Goal: Information Seeking & Learning: Learn about a topic

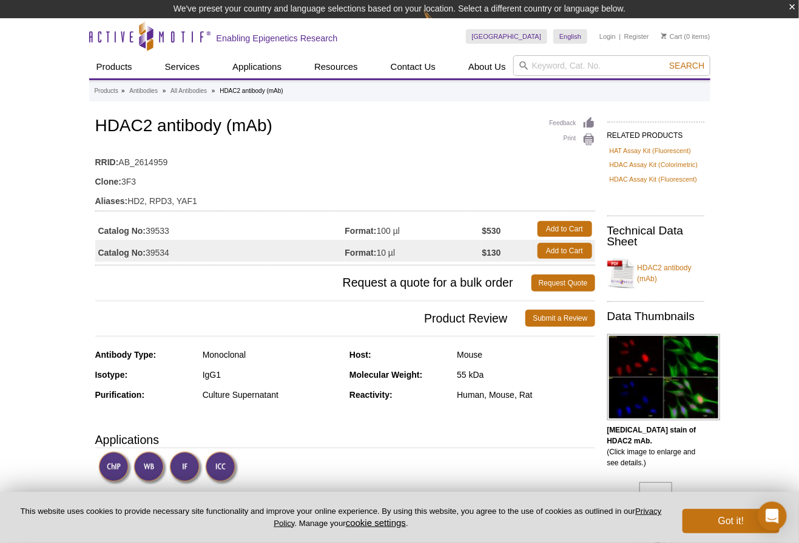
click at [314, 147] on table "RRID: AB_2614959 Clone: 3F3 Aliases: HD2, RPD3, YAF1" at bounding box center [345, 178] width 500 height 65
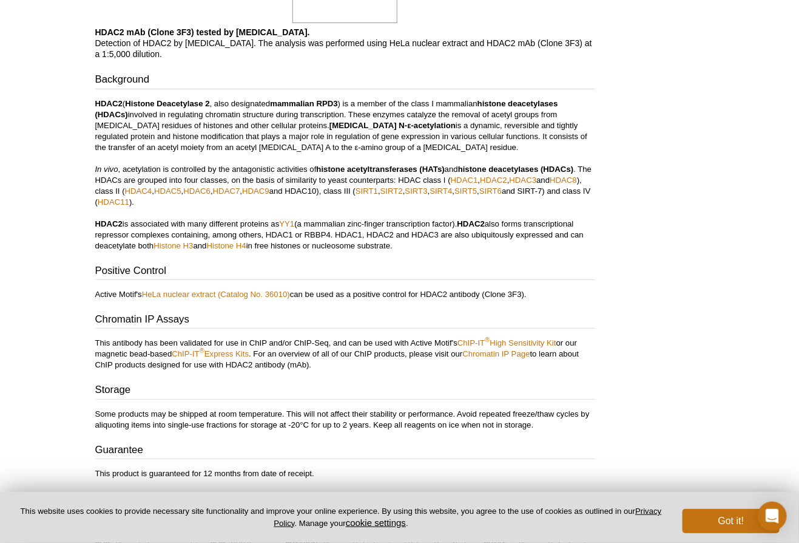
scroll to position [1754, 0]
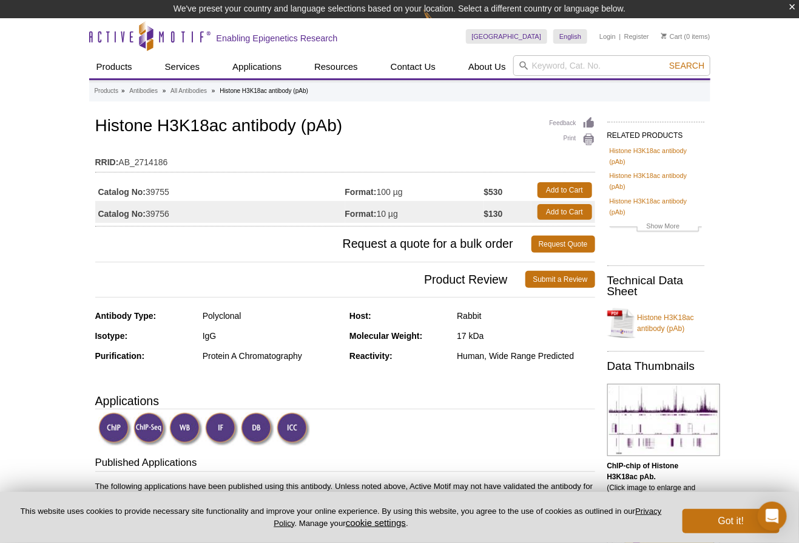
click at [449, 164] on td "RRID: AB_2714186" at bounding box center [345, 158] width 500 height 19
drag, startPoint x: 220, startPoint y: 127, endPoint x: 157, endPoint y: 128, distance: 63.1
click at [157, 128] on h1 "Histone H3K18ac antibody (pAb)" at bounding box center [345, 127] width 500 height 21
copy h1 "H3K18ac"
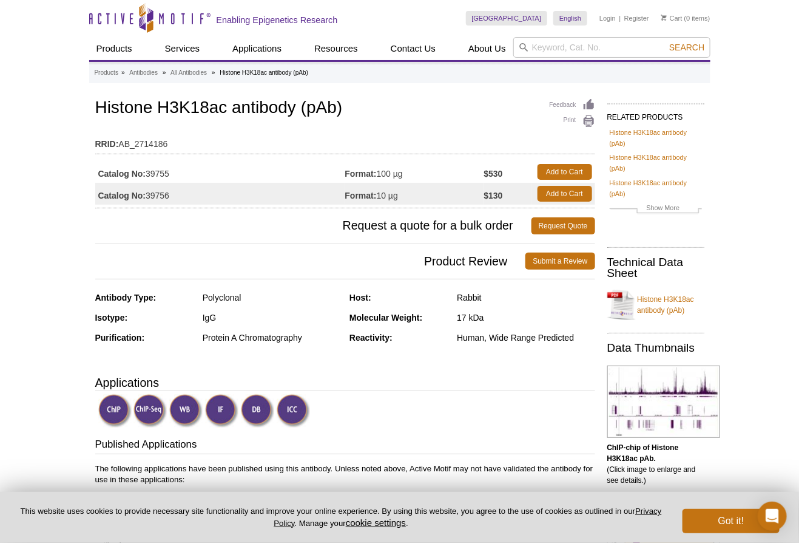
click at [100, 246] on h3 "Product Review Submit a Review" at bounding box center [345, 260] width 500 height 29
drag, startPoint x: 181, startPoint y: 171, endPoint x: 148, endPoint y: 172, distance: 34.0
click at [148, 172] on td "Catalog No: 39755" at bounding box center [220, 172] width 250 height 22
copy td "39755"
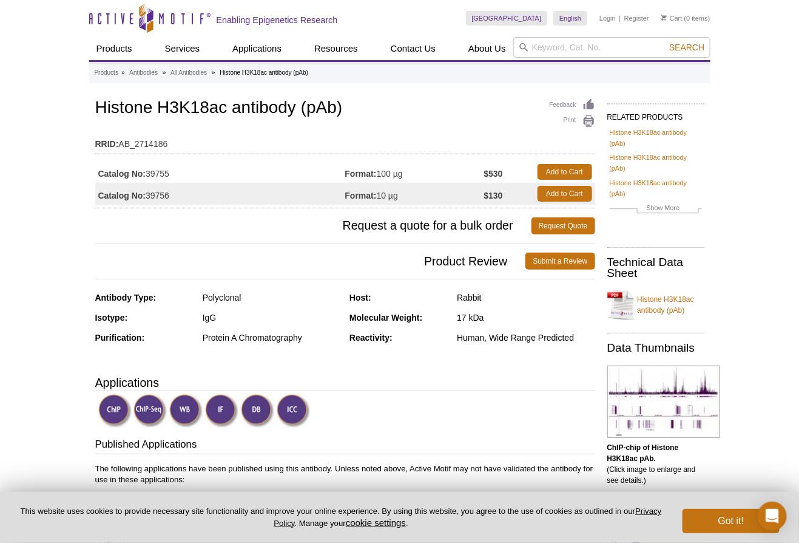
drag, startPoint x: 104, startPoint y: 237, endPoint x: 123, endPoint y: 146, distance: 92.4
click at [104, 237] on h3 "Request a quote for a bulk order Request Quote" at bounding box center [345, 225] width 500 height 29
drag, startPoint x: 81, startPoint y: 273, endPoint x: 88, endPoint y: 275, distance: 7.5
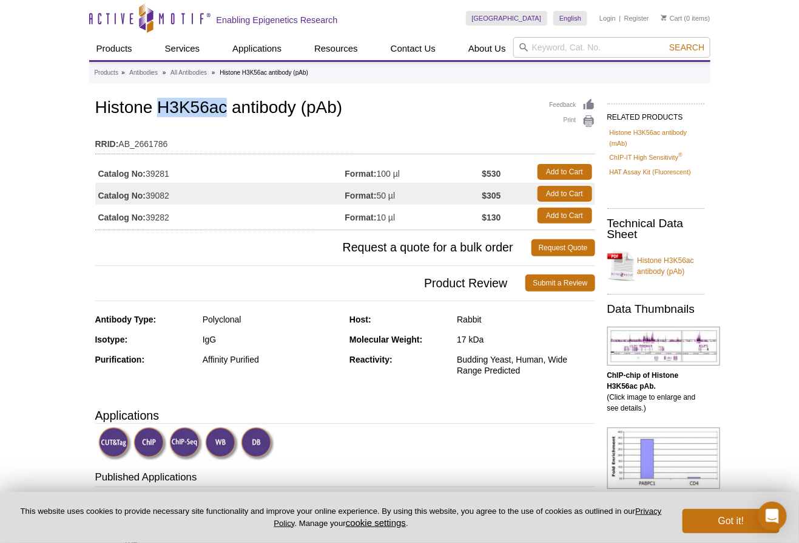
drag, startPoint x: 225, startPoint y: 102, endPoint x: 162, endPoint y: 109, distance: 63.5
click at [162, 109] on h1 "Histone H3K56ac antibody (pAb)" at bounding box center [345, 108] width 500 height 21
copy h1 "H3K56ac"
click at [99, 257] on h3 "Request a quote for a bulk order Request Quote" at bounding box center [345, 247] width 500 height 29
drag, startPoint x: 90, startPoint y: 273, endPoint x: 101, endPoint y: 266, distance: 13.6
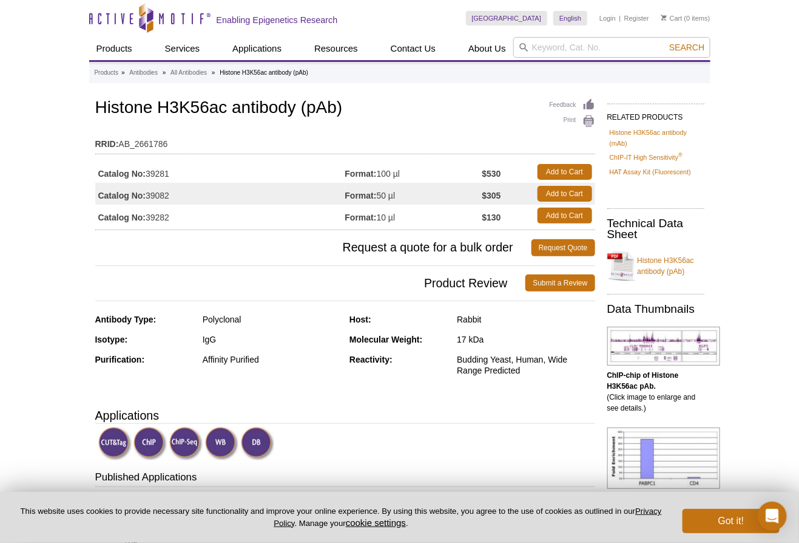
click at [155, 169] on td "Catalog No: 39281" at bounding box center [220, 172] width 250 height 22
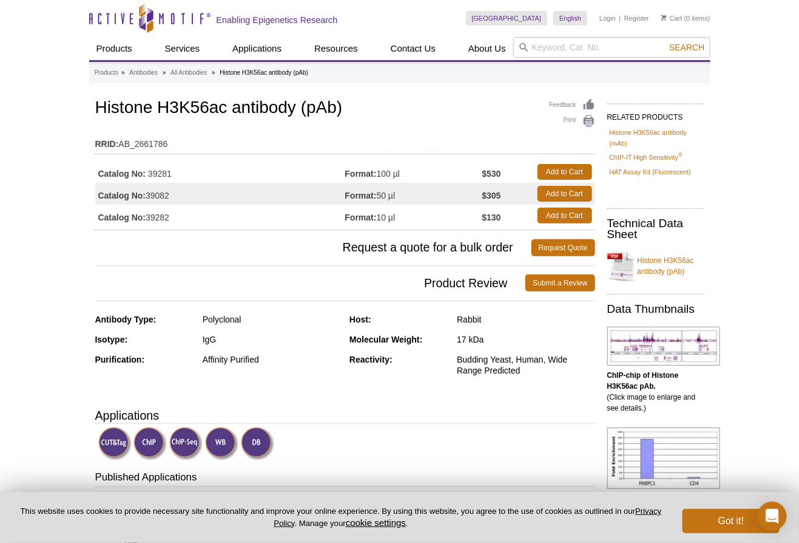
click at [495, 364] on div "Budding Yeast, Human, Wide Range Predicted" at bounding box center [526, 365] width 138 height 22
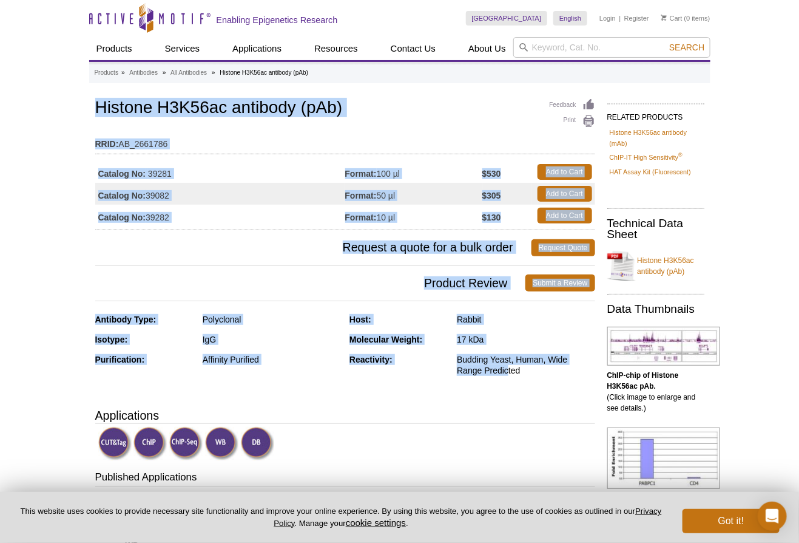
drag, startPoint x: 481, startPoint y: 388, endPoint x: 76, endPoint y: 98, distance: 498.6
click at [241, 202] on td "Catalog No: 39082" at bounding box center [220, 194] width 250 height 22
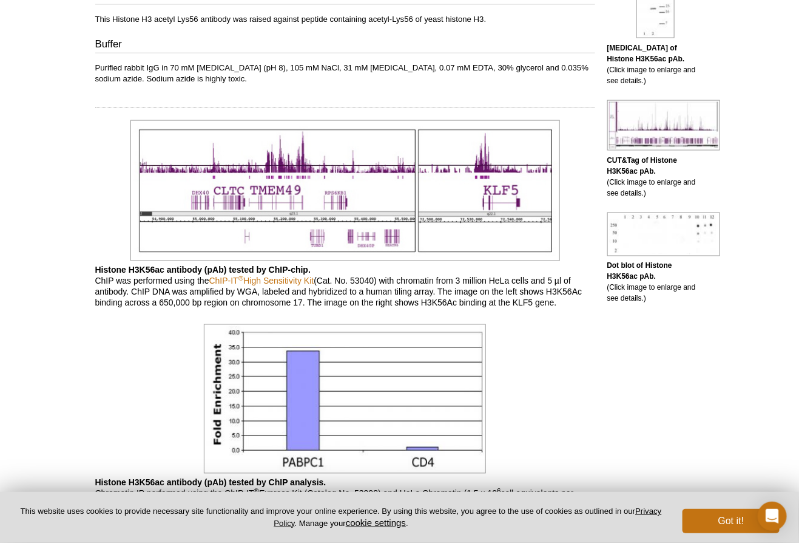
scroll to position [552, 0]
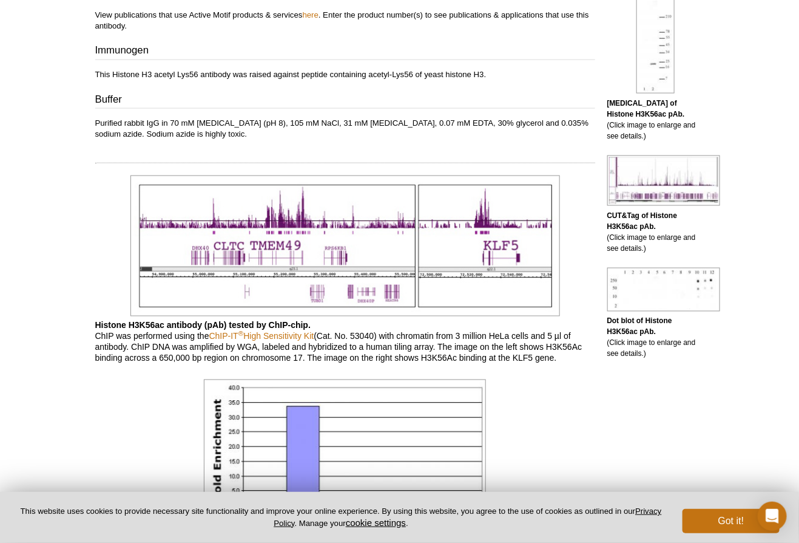
click at [463, 328] on p "Histone H3K56ac antibody (pAb) tested by ChIP-chip. ChIP was performed using th…" at bounding box center [345, 342] width 500 height 44
click at [459, 334] on p "Histone H3K56ac antibody (pAb) tested by ChIP-chip. ChIP was performed using th…" at bounding box center [345, 342] width 500 height 44
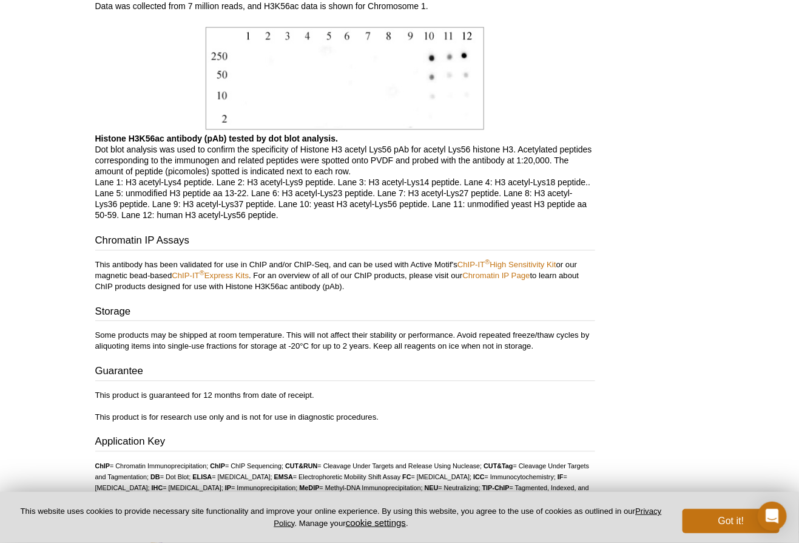
scroll to position [2467, 0]
